Goal: Entertainment & Leisure: Consume media (video, audio)

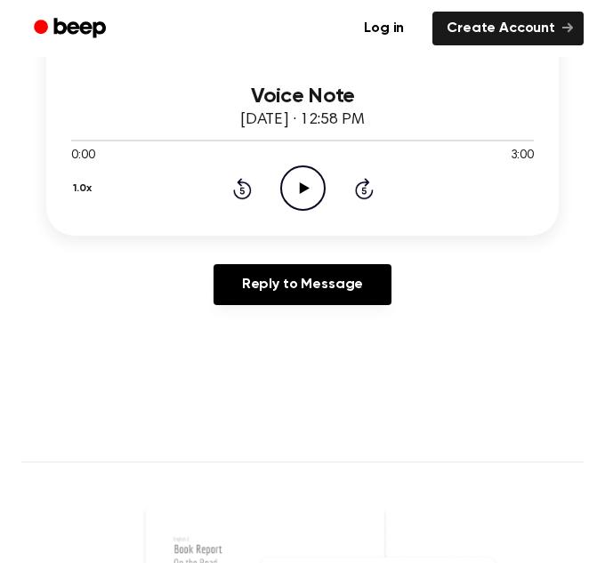
scroll to position [443, 0]
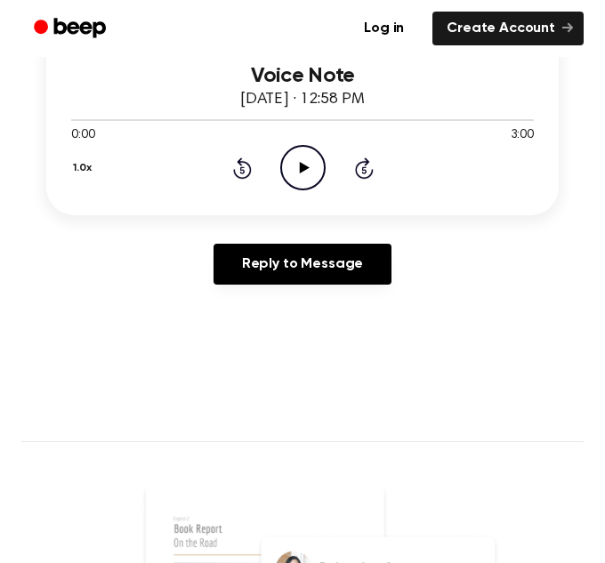
click at [297, 177] on icon "Play Audio" at bounding box center [302, 167] width 45 height 45
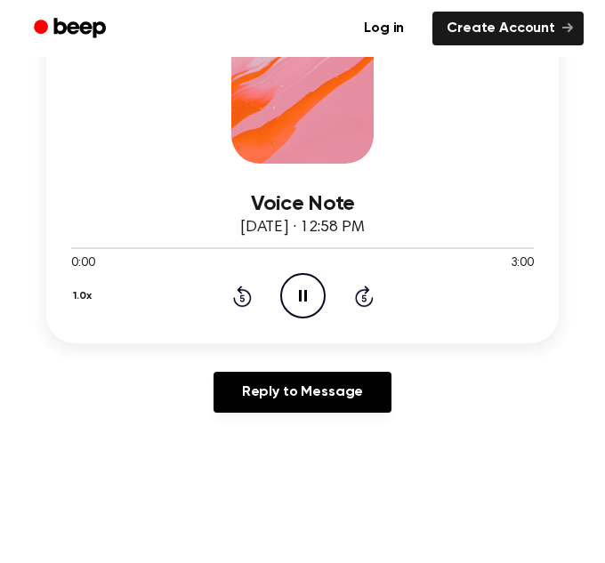
scroll to position [309, 0]
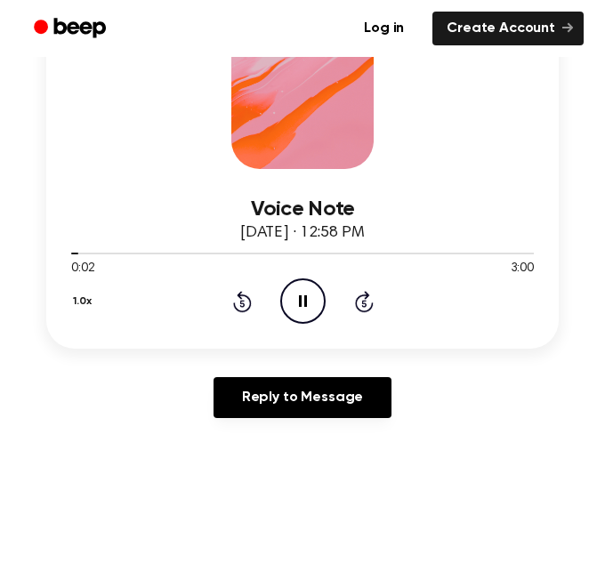
drag, startPoint x: 77, startPoint y: 250, endPoint x: 426, endPoint y: 224, distance: 349.5
click at [426, 224] on div "Voice Note [DATE] · 12:58 PM 0:02 3:00 Your browser does not support the [objec…" at bounding box center [302, 246] width 462 height 155
drag, startPoint x: 75, startPoint y: 253, endPoint x: 433, endPoint y: 258, distance: 358.4
click at [433, 258] on div at bounding box center [302, 252] width 462 height 14
click at [457, 254] on div at bounding box center [302, 254] width 462 height 2
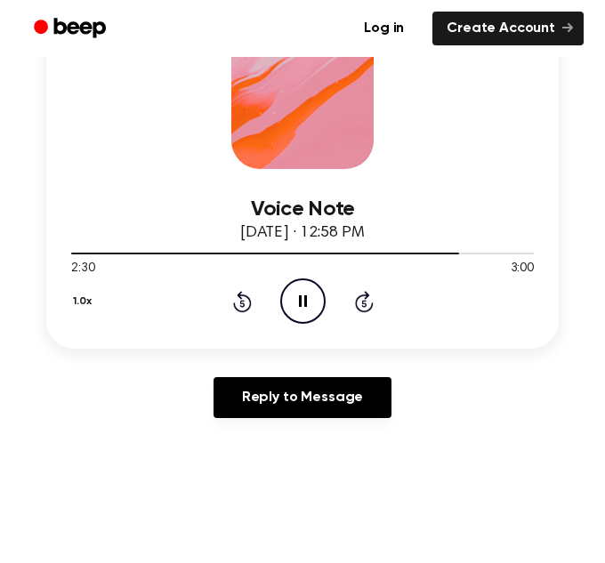
scroll to position [333, 0]
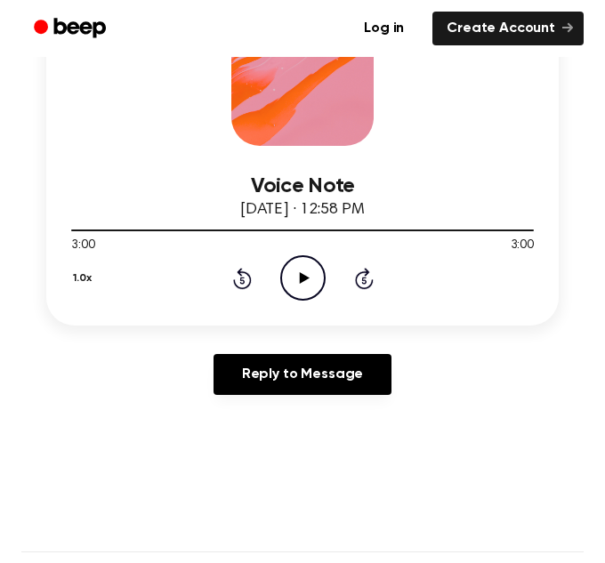
click at [300, 276] on icon at bounding box center [304, 278] width 10 height 12
click at [300, 276] on icon at bounding box center [303, 278] width 8 height 12
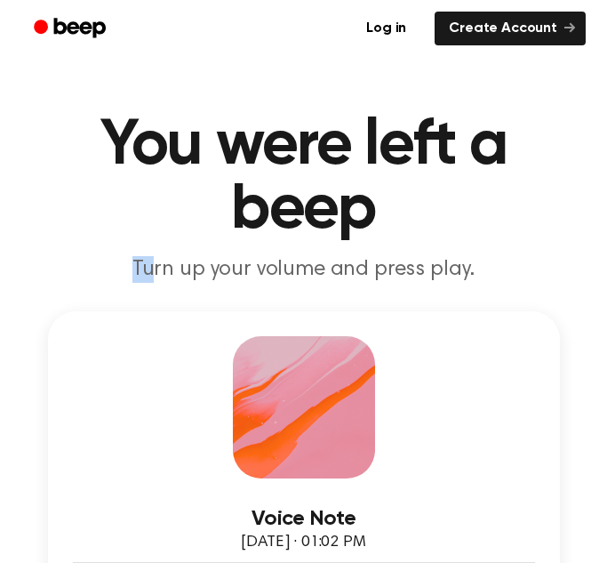
drag, startPoint x: 160, startPoint y: 263, endPoint x: 75, endPoint y: 264, distance: 85.4
click at [75, 264] on p "Turn up your volume and press play." at bounding box center [303, 269] width 565 height 27
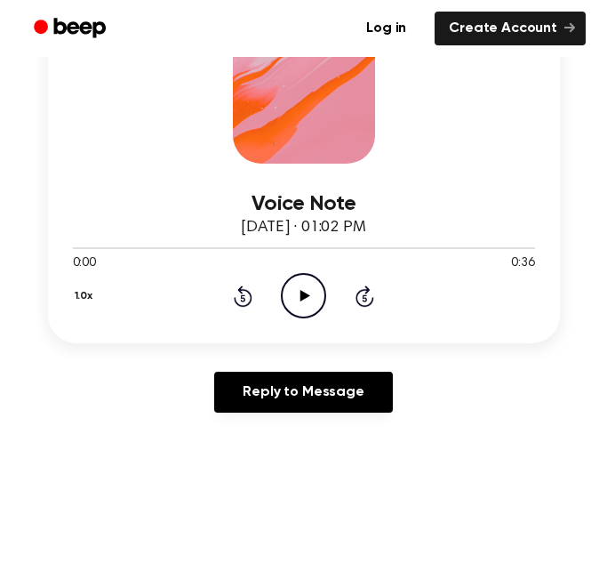
scroll to position [307, 0]
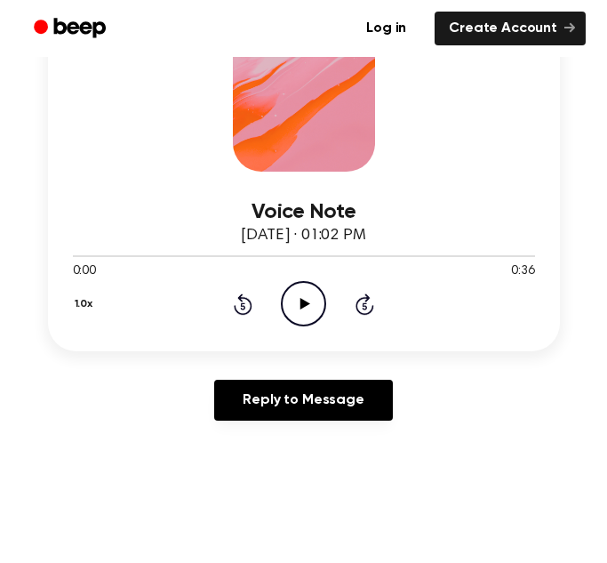
click at [304, 312] on icon "Play Audio" at bounding box center [303, 303] width 45 height 45
click at [297, 299] on icon "Pause Audio" at bounding box center [303, 303] width 45 height 45
click at [251, 254] on div at bounding box center [304, 255] width 462 height 14
click at [319, 295] on icon "Play Audio" at bounding box center [303, 303] width 45 height 45
click at [319, 295] on icon "Pause Audio" at bounding box center [303, 303] width 45 height 45
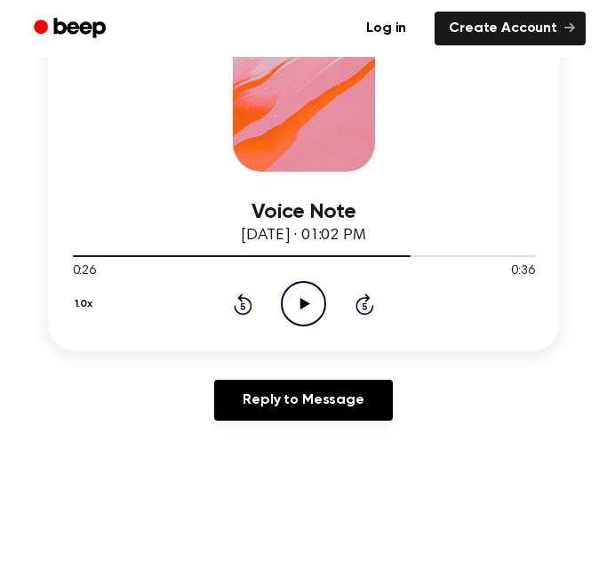
click at [319, 295] on icon "Play Audio" at bounding box center [303, 303] width 45 height 45
click at [319, 295] on icon "Pause Audio" at bounding box center [303, 303] width 45 height 45
click at [307, 313] on icon "Play Audio" at bounding box center [303, 303] width 45 height 45
